Goal: Information Seeking & Learning: Learn about a topic

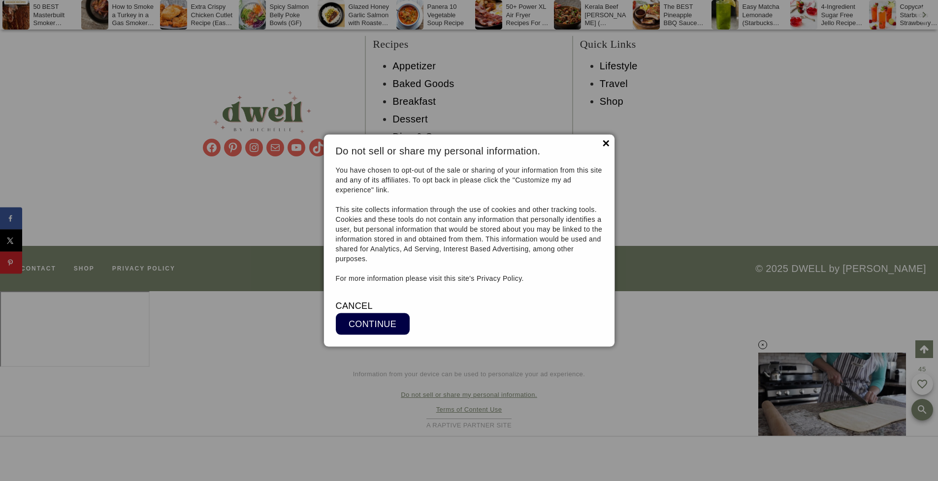
scroll to position [8126, 0]
